Goal: Task Accomplishment & Management: Use online tool/utility

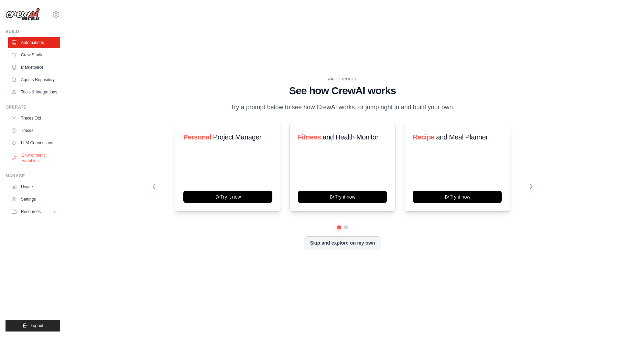
click at [46, 157] on link "Environment Variables" at bounding box center [35, 158] width 52 height 16
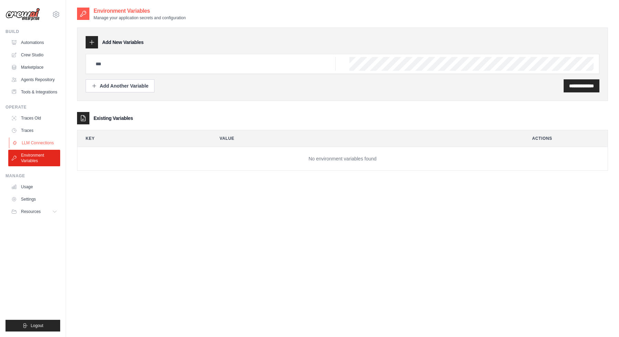
click at [44, 140] on link "LLM Connections" at bounding box center [35, 142] width 52 height 11
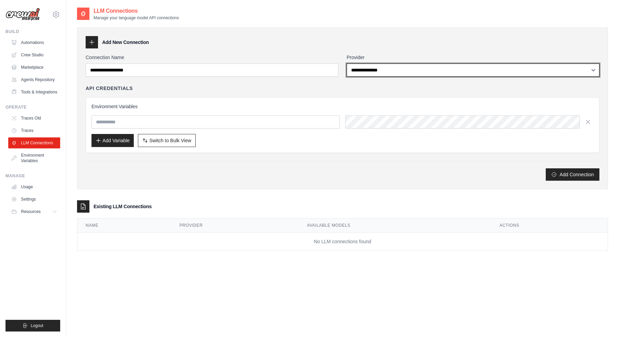
click at [365, 72] on select "**********" at bounding box center [472, 70] width 253 height 13
select select "****"
click at [346, 64] on select "**********" at bounding box center [472, 70] width 253 height 13
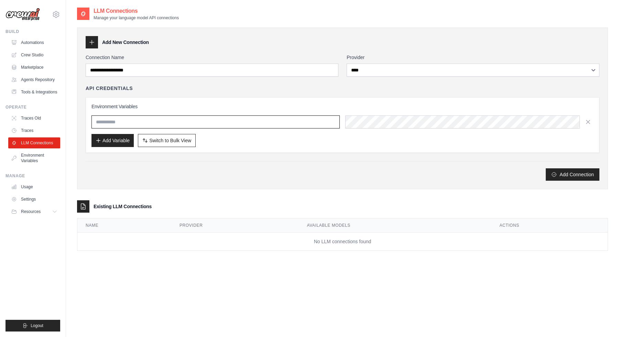
click at [269, 121] on input "text" at bounding box center [215, 121] width 248 height 13
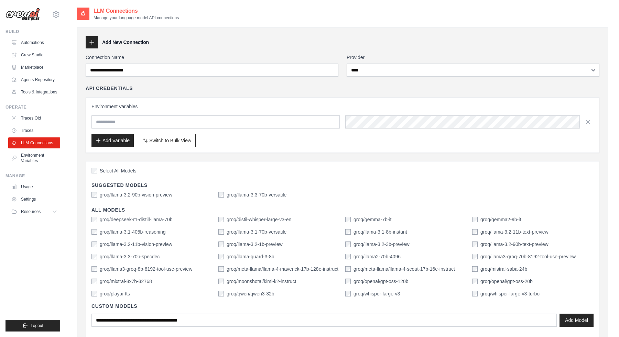
click at [122, 170] on span "Select All Models" at bounding box center [118, 170] width 37 height 7
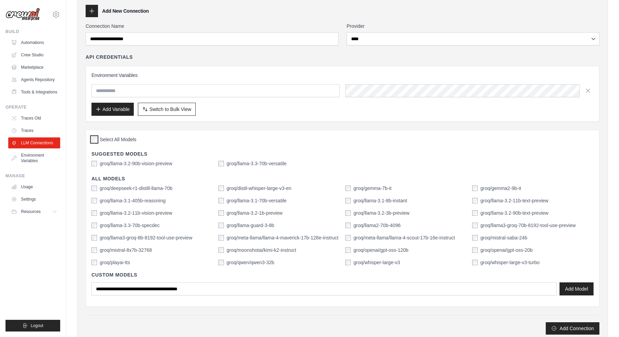
scroll to position [31, 0]
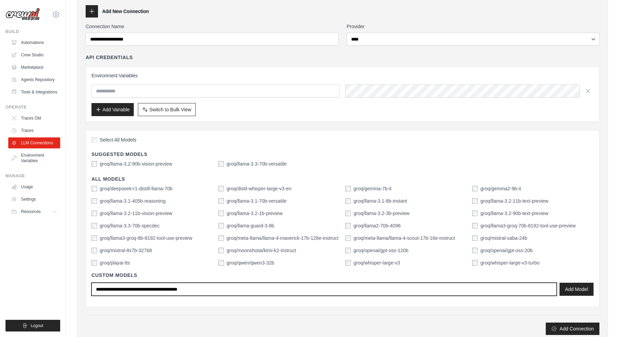
click at [143, 290] on input "text" at bounding box center [323, 289] width 465 height 13
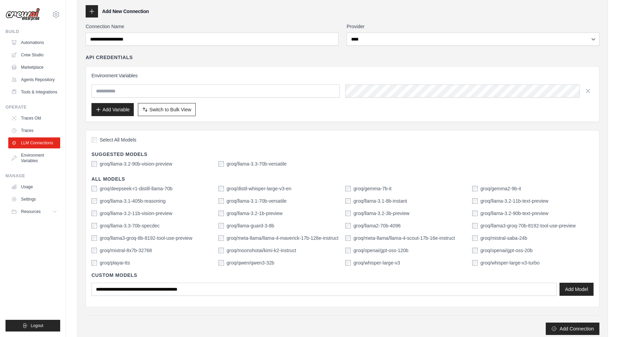
click at [163, 166] on label "groq/llama-3.2-90b-vision-preview" at bounding box center [136, 164] width 73 height 7
click at [124, 144] on div "Select All Models" at bounding box center [342, 140] width 502 height 9
click at [127, 140] on span "Select All Models" at bounding box center [118, 139] width 37 height 7
click at [153, 165] on label "groq/llama-3.2-90b-vision-preview" at bounding box center [136, 164] width 73 height 7
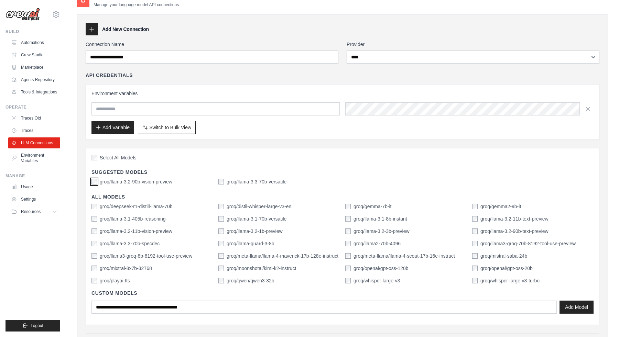
scroll to position [0, 0]
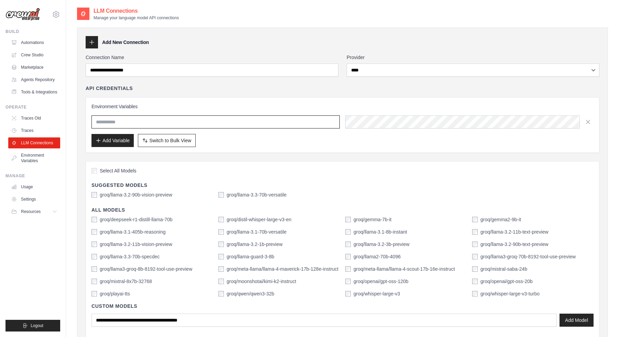
click at [298, 123] on input "text" at bounding box center [215, 121] width 248 height 13
click at [192, 136] on button "Switch to Bulk View Switch to Table View" at bounding box center [167, 140] width 58 height 13
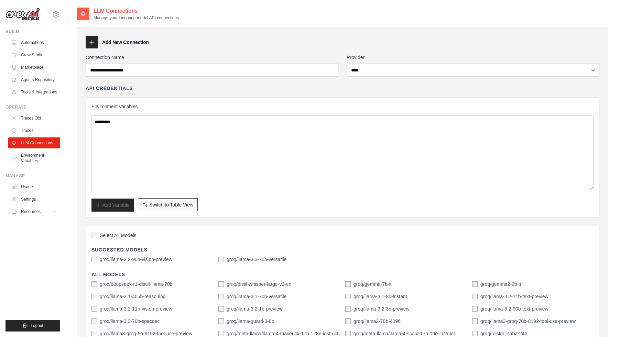
click at [177, 200] on button "Switch to Bulk View Switch to Table View" at bounding box center [168, 204] width 60 height 13
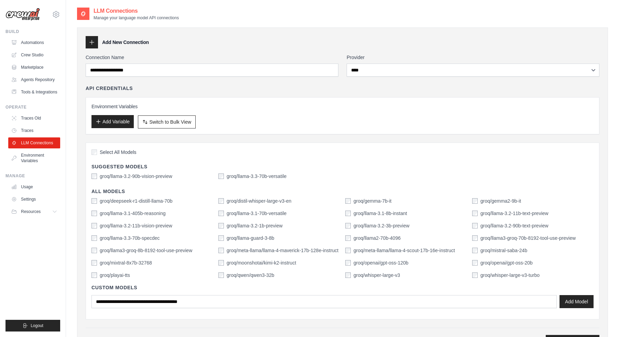
click at [130, 122] on button "Add Variable" at bounding box center [112, 121] width 42 height 13
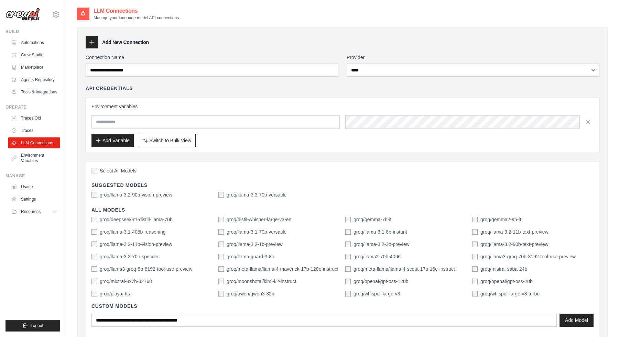
click at [134, 123] on input "text" at bounding box center [215, 121] width 248 height 13
type input "********"
click at [186, 161] on div "Select All Models Suggested Models groq/llama-3.2-90b-vision-preview groq/llama…" at bounding box center [343, 249] width 514 height 177
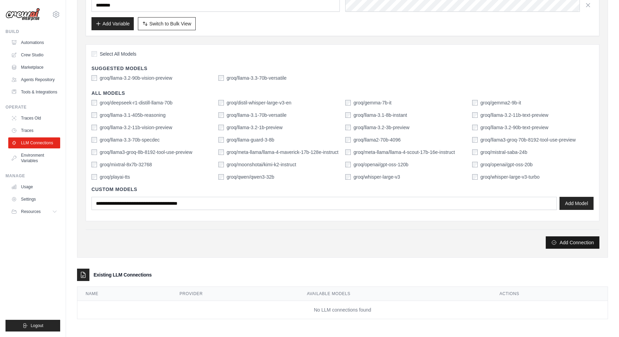
click at [567, 242] on button "Add Connection" at bounding box center [572, 242] width 54 height 12
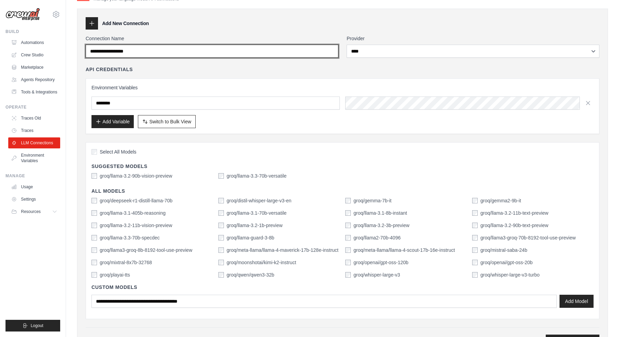
scroll to position [0, 0]
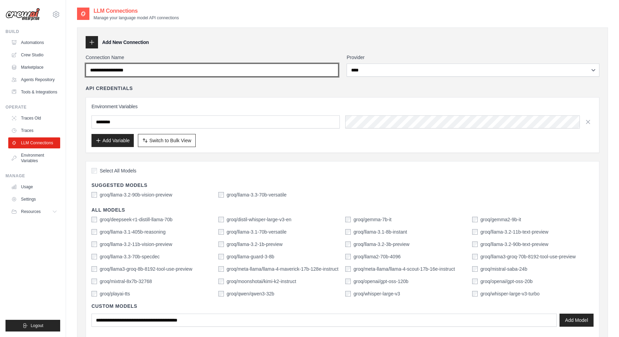
click at [284, 67] on input "Connection Name" at bounding box center [212, 70] width 253 height 13
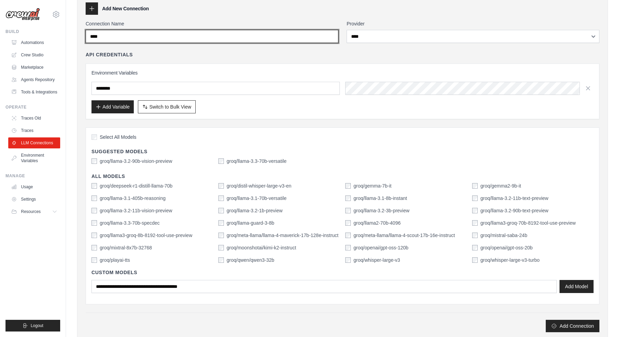
scroll to position [117, 0]
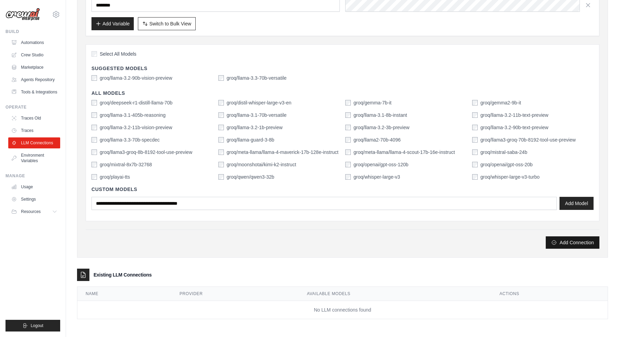
type input "****"
click at [555, 241] on icon "submit" at bounding box center [553, 242] width 5 height 5
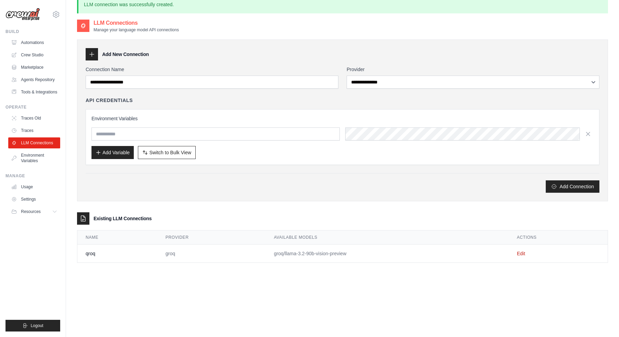
scroll to position [12, 0]
click at [43, 156] on link "Environment Variables" at bounding box center [35, 158] width 52 height 16
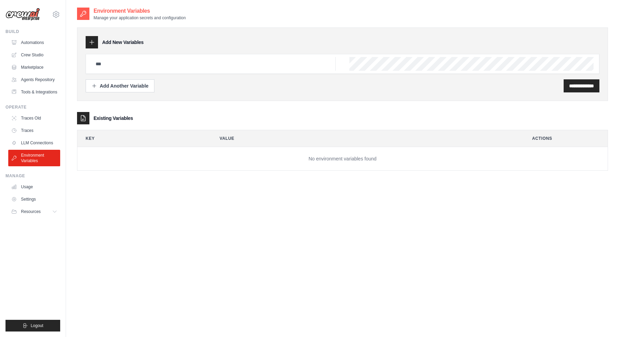
click at [81, 118] on icon at bounding box center [83, 118] width 7 height 7
click at [452, 54] on div at bounding box center [343, 64] width 514 height 20
click at [243, 71] on div at bounding box center [343, 64] width 514 height 20
click at [243, 68] on input "text" at bounding box center [213, 64] width 244 height 14
type input "*"
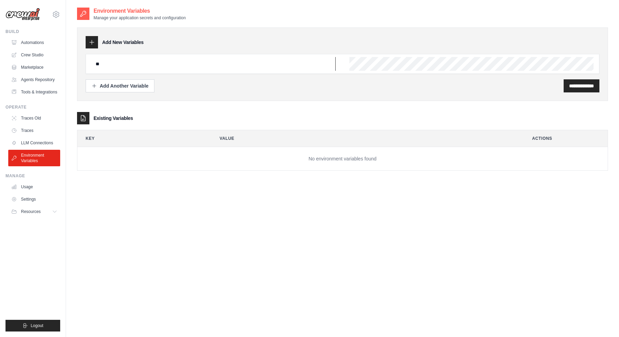
type input "*"
type input "********"
click at [583, 86] on input "**********" at bounding box center [581, 85] width 25 height 7
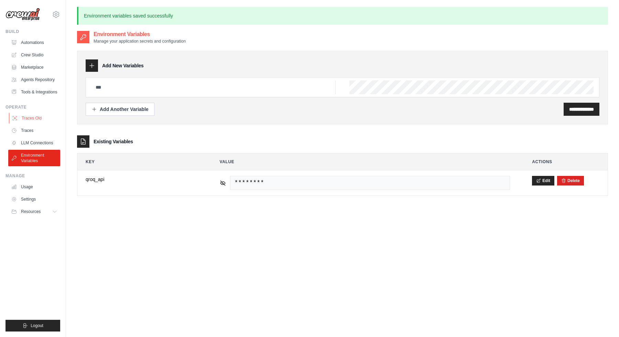
click at [40, 120] on link "Traces Old" at bounding box center [35, 118] width 52 height 11
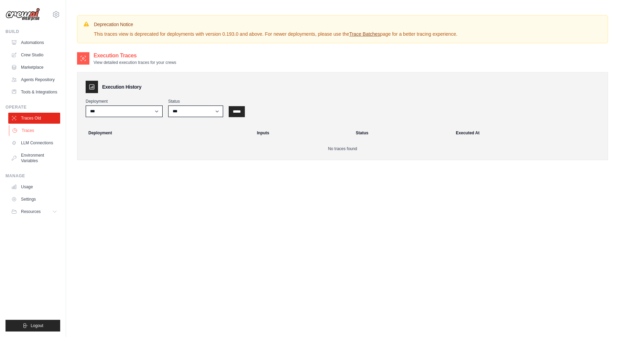
click at [40, 132] on link "Traces" at bounding box center [35, 130] width 52 height 11
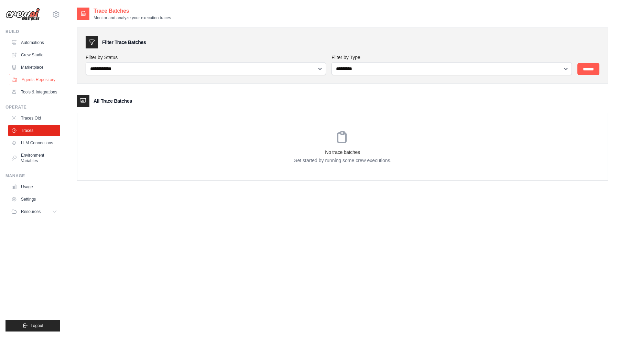
click at [46, 81] on link "Agents Repository" at bounding box center [35, 79] width 52 height 11
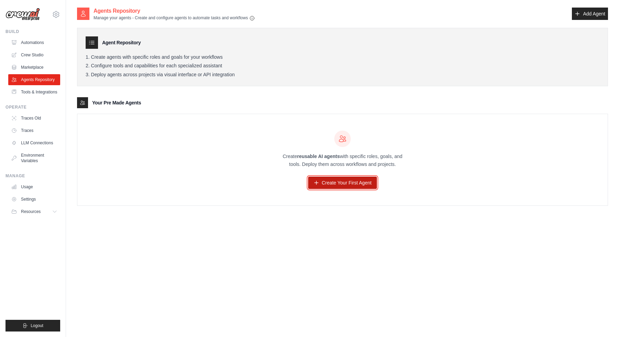
click at [322, 180] on link "Create Your First Agent" at bounding box center [342, 183] width 69 height 12
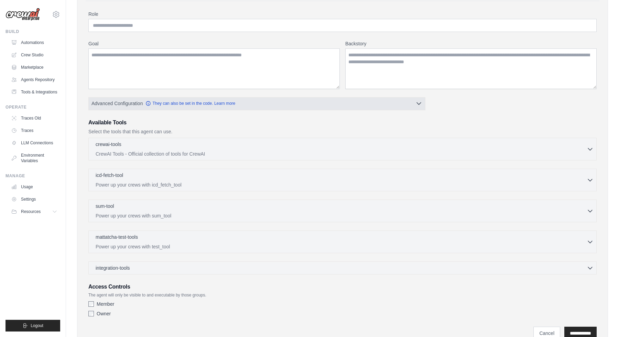
scroll to position [54, 0]
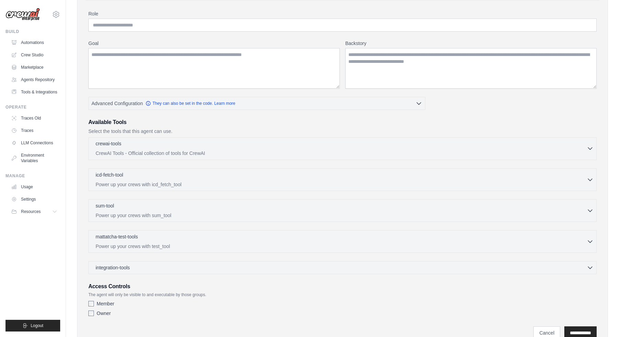
click at [137, 151] on p "CrewAI Tools - Official collection of tools for CrewAI" at bounding box center [341, 153] width 491 height 7
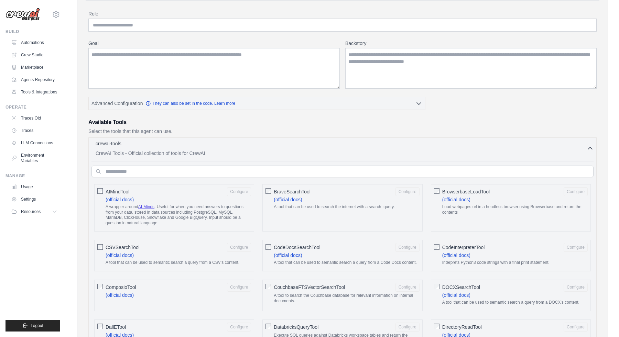
click at [137, 151] on p "CrewAI Tools - Official collection of tools for CrewAI" at bounding box center [341, 153] width 491 height 7
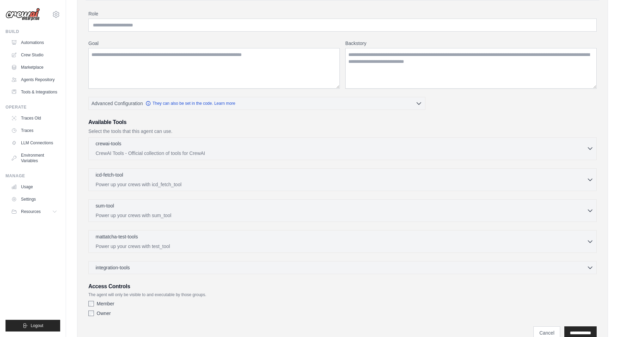
click at [137, 151] on p "CrewAI Tools - Official collection of tools for CrewAI" at bounding box center [341, 153] width 491 height 7
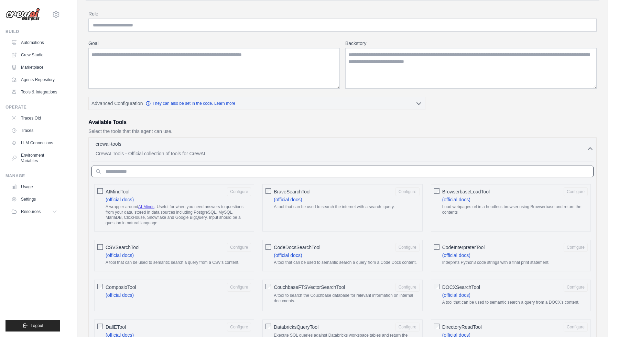
click at [142, 174] on input "text" at bounding box center [342, 172] width 502 height 12
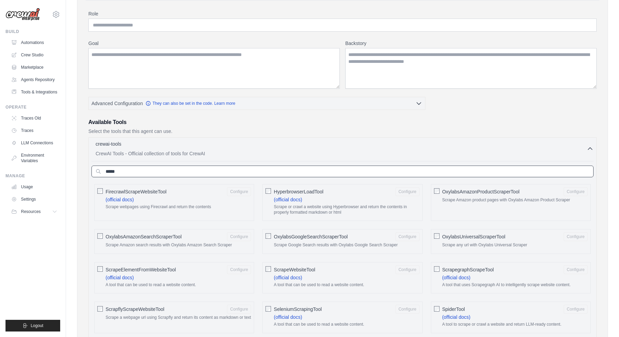
type input "*****"
click at [45, 84] on link "Agents Repository" at bounding box center [35, 79] width 52 height 11
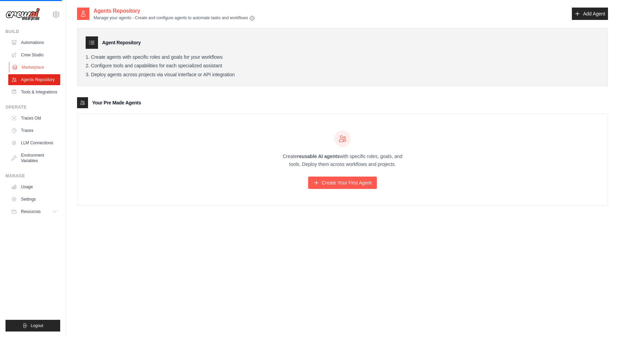
click at [48, 67] on link "Marketplace" at bounding box center [35, 67] width 52 height 11
click at [48, 51] on link "Crew Studio" at bounding box center [35, 54] width 52 height 11
click at [47, 42] on link "Automations" at bounding box center [35, 42] width 52 height 11
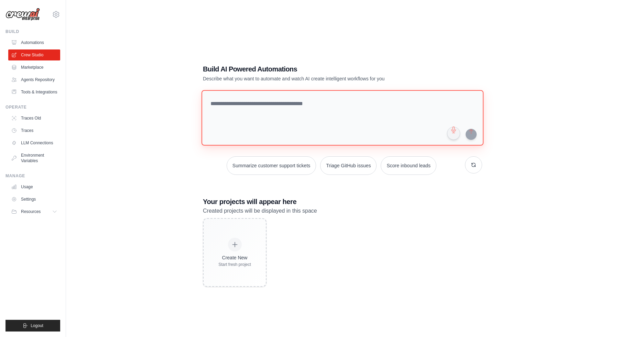
click at [286, 106] on textarea at bounding box center [342, 118] width 282 height 56
paste textarea "**********"
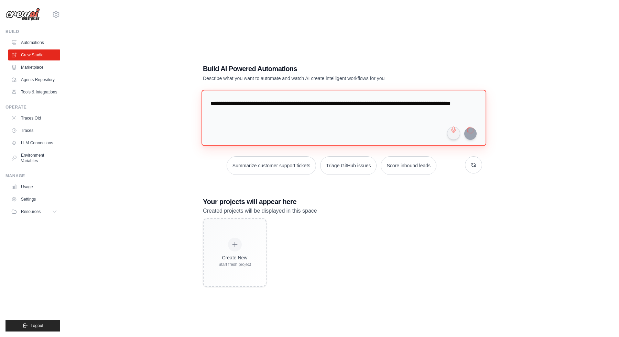
type textarea "**********"
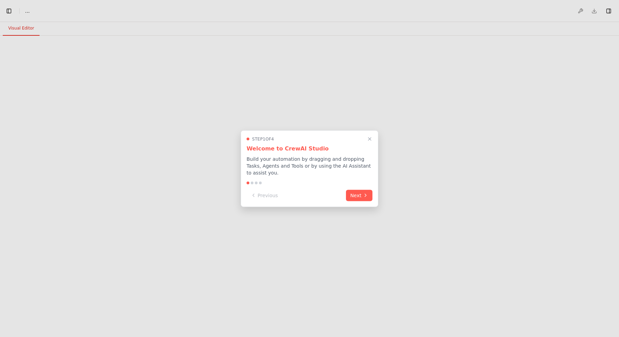
select select "****"
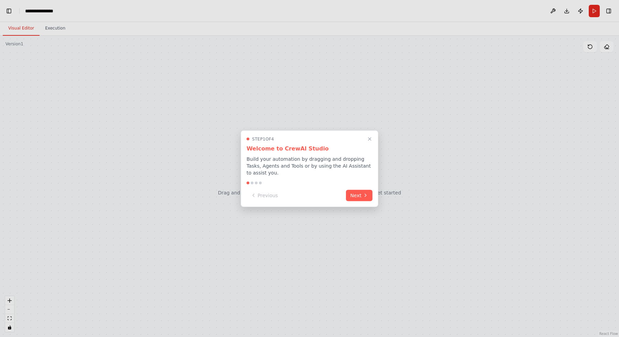
scroll to position [328, 0]
click at [371, 136] on icon "Close walkthrough" at bounding box center [369, 139] width 6 height 6
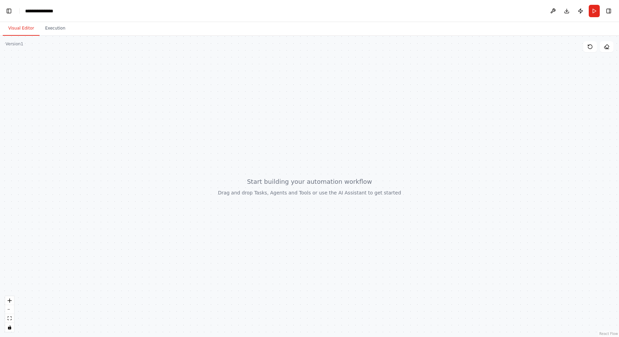
drag, startPoint x: 329, startPoint y: 185, endPoint x: 322, endPoint y: 170, distance: 16.2
click at [326, 172] on div at bounding box center [309, 186] width 619 height 301
click at [11, 11] on button "Toggle Left Sidebar" at bounding box center [9, 11] width 10 height 10
click at [28, 11] on link "Studio" at bounding box center [32, 10] width 15 height 5
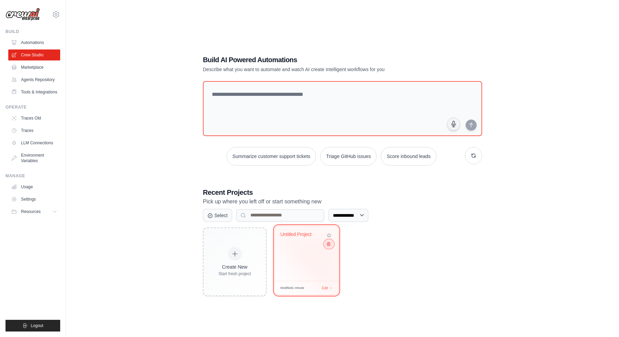
click at [330, 246] on button at bounding box center [328, 244] width 8 height 8
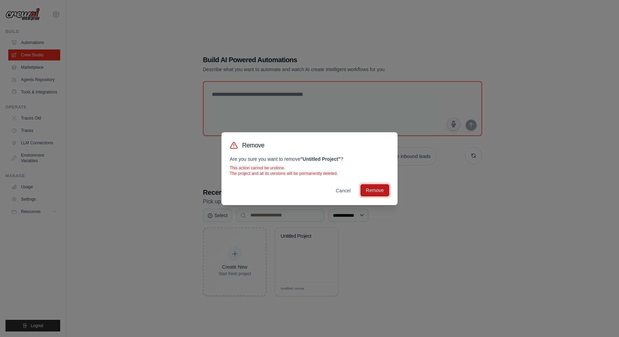
click at [379, 189] on button "Remove" at bounding box center [374, 190] width 29 height 12
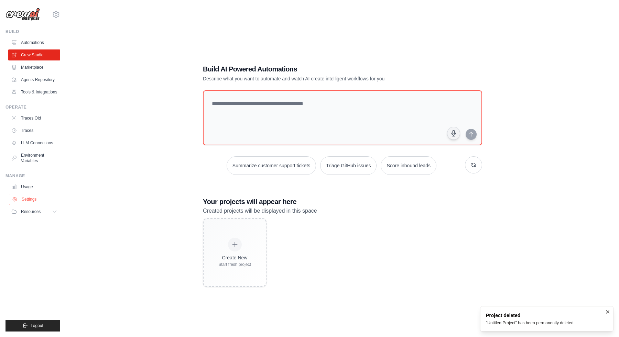
click at [37, 198] on link "Settings" at bounding box center [35, 199] width 52 height 11
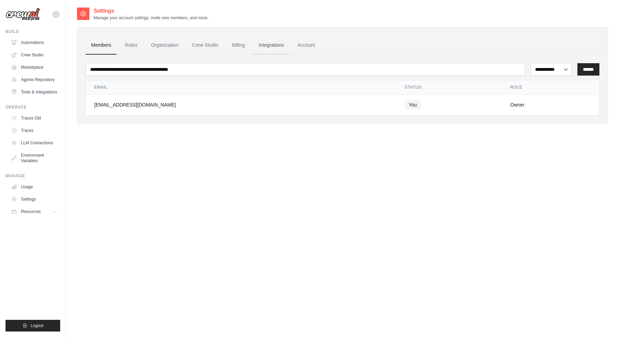
click at [270, 43] on link "Integrations" at bounding box center [271, 45] width 36 height 19
click at [268, 49] on link "Integrations" at bounding box center [271, 45] width 36 height 19
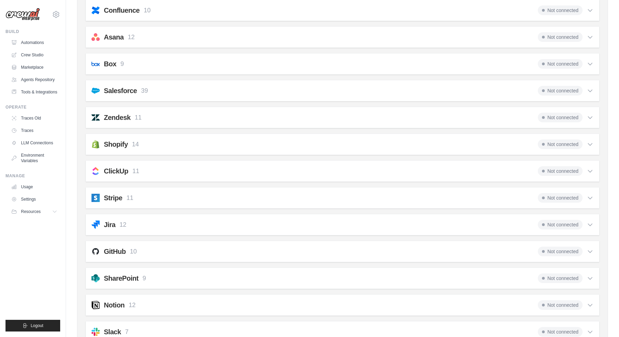
scroll to position [446, 0]
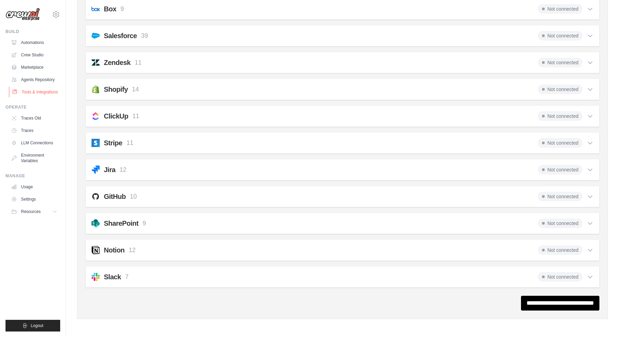
click at [46, 95] on link "Tools & Integrations" at bounding box center [35, 92] width 52 height 11
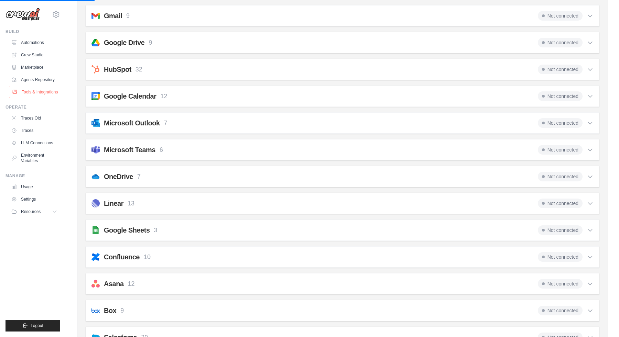
scroll to position [0, 0]
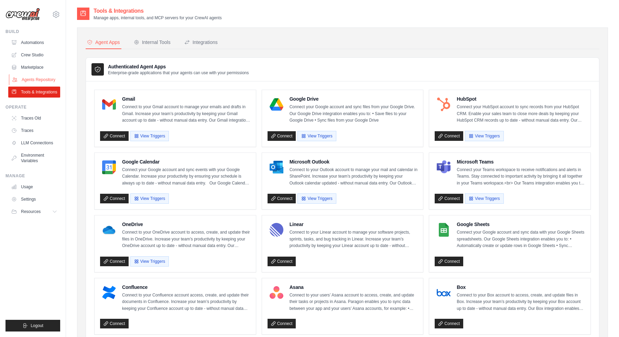
click at [37, 78] on link "Agents Repository" at bounding box center [35, 79] width 52 height 11
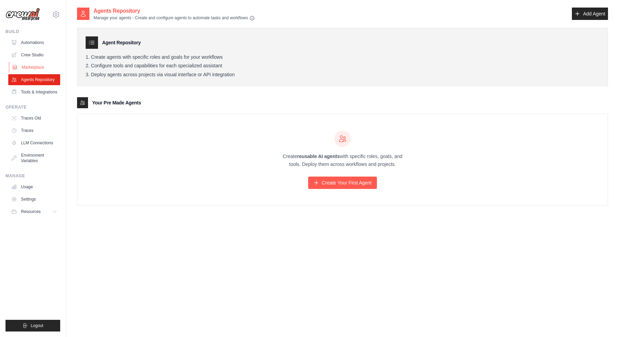
click at [37, 66] on link "Marketplace" at bounding box center [35, 67] width 52 height 11
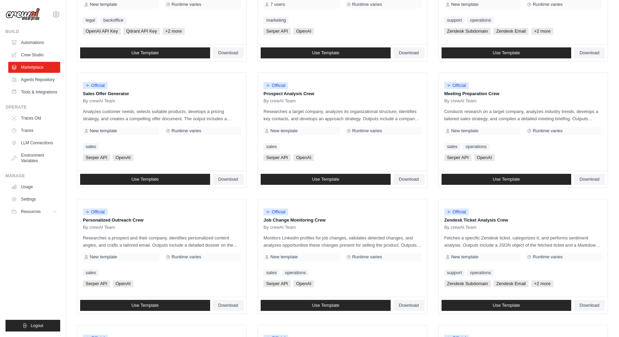
scroll to position [149, 0]
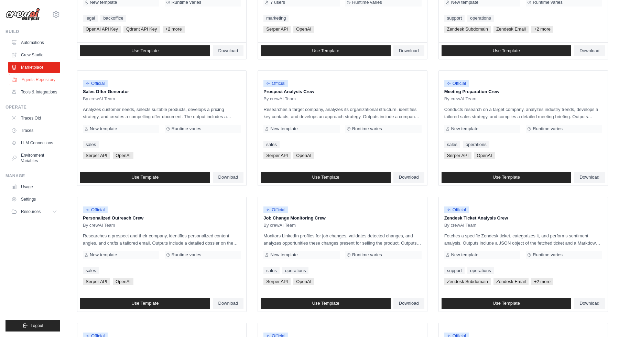
click at [36, 76] on link "Agents Repository" at bounding box center [35, 79] width 52 height 11
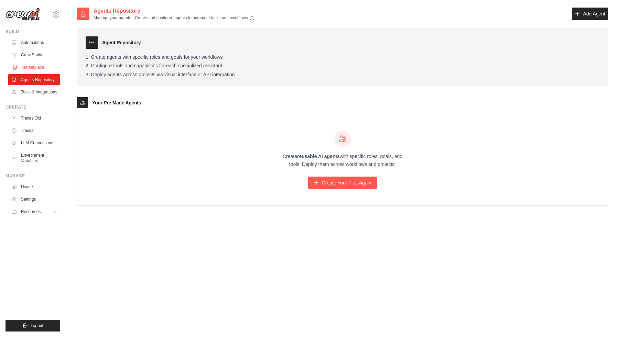
click at [46, 71] on link "Marketplace" at bounding box center [35, 67] width 52 height 11
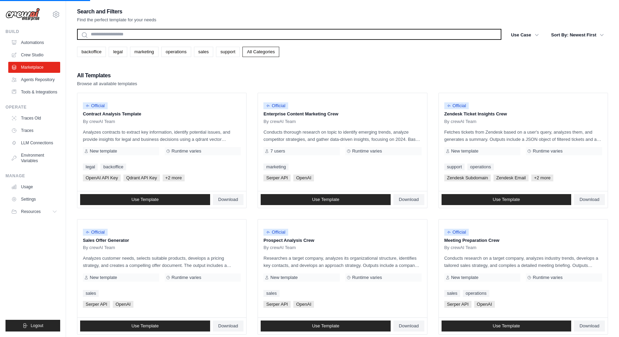
click at [242, 40] on input "text" at bounding box center [289, 34] width 424 height 11
type input "*"
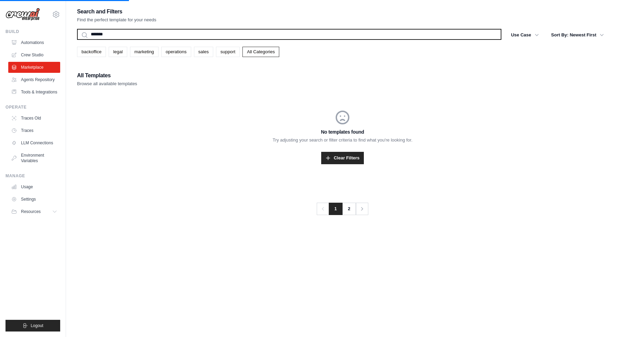
type input "*******"
click at [77, 40] on button "Search" at bounding box center [77, 40] width 0 height 0
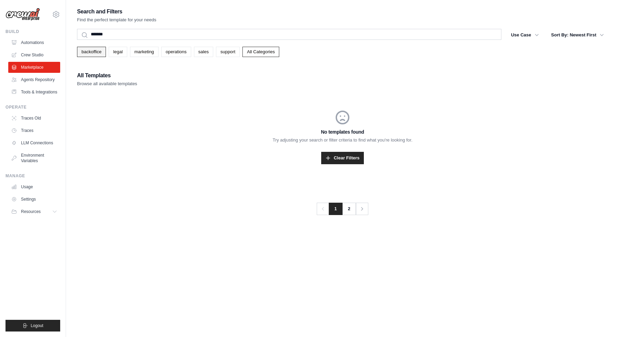
click at [87, 48] on link "backoffice" at bounding box center [91, 52] width 29 height 10
click at [44, 85] on link "Agents Repository" at bounding box center [35, 79] width 52 height 11
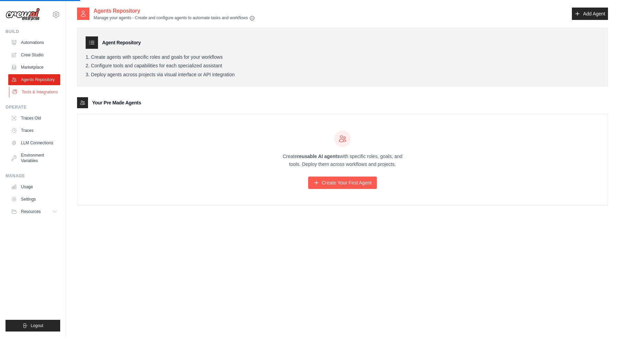
click at [46, 92] on link "Tools & Integrations" at bounding box center [35, 92] width 52 height 11
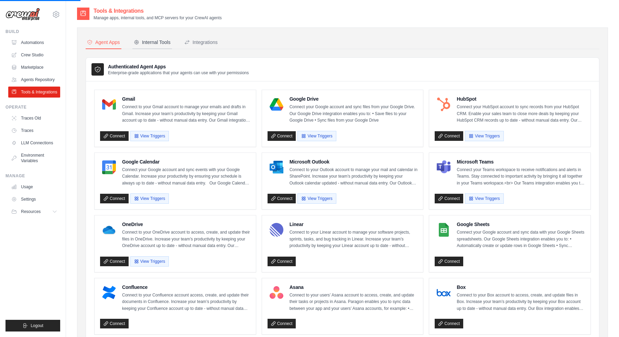
click at [168, 43] on div "Internal Tools" at bounding box center [152, 42] width 37 height 7
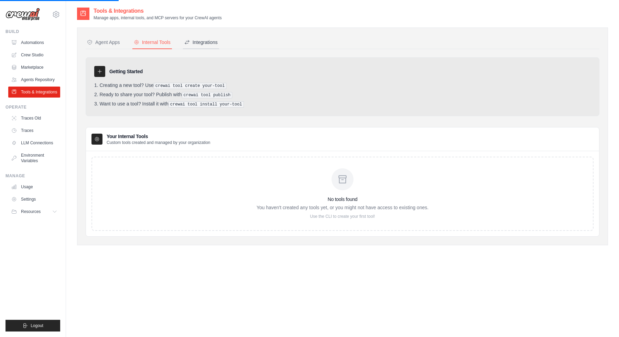
click at [206, 44] on div "Integrations" at bounding box center [200, 42] width 33 height 7
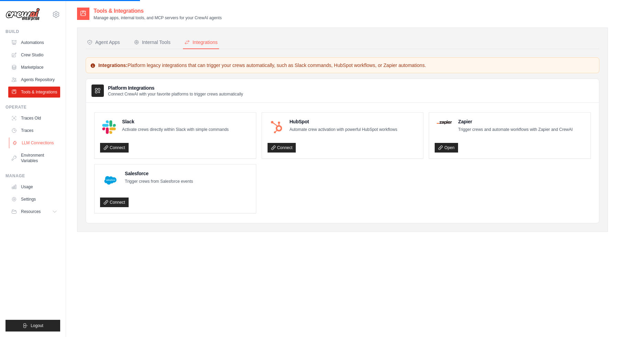
click at [35, 141] on link "LLM Connections" at bounding box center [35, 142] width 52 height 11
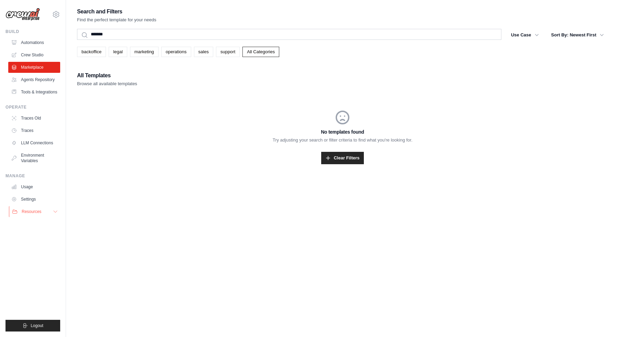
click at [52, 214] on button "Resources" at bounding box center [35, 211] width 52 height 11
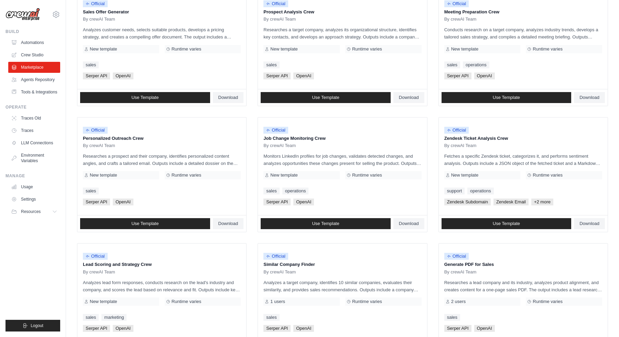
scroll to position [247, 0]
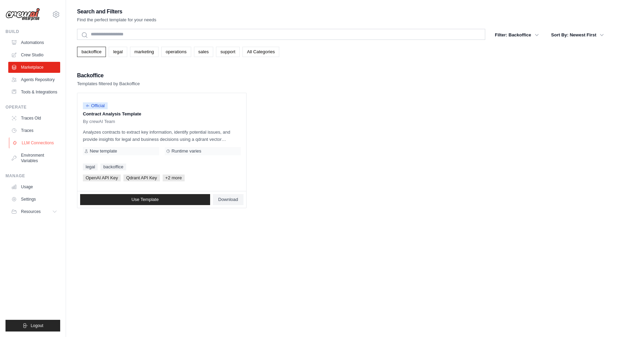
click at [42, 144] on link "LLM Connections" at bounding box center [35, 142] width 52 height 11
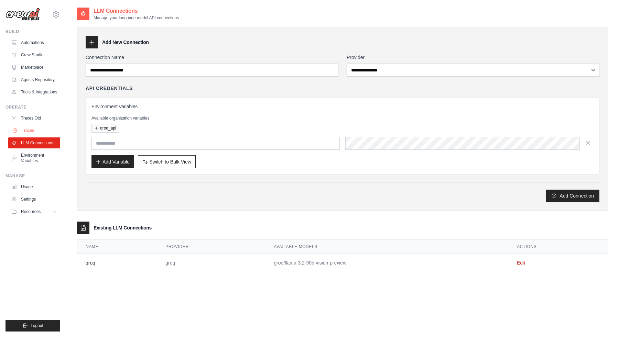
click at [44, 129] on link "Traces" at bounding box center [35, 130] width 52 height 11
